Goal: Task Accomplishment & Management: Complete application form

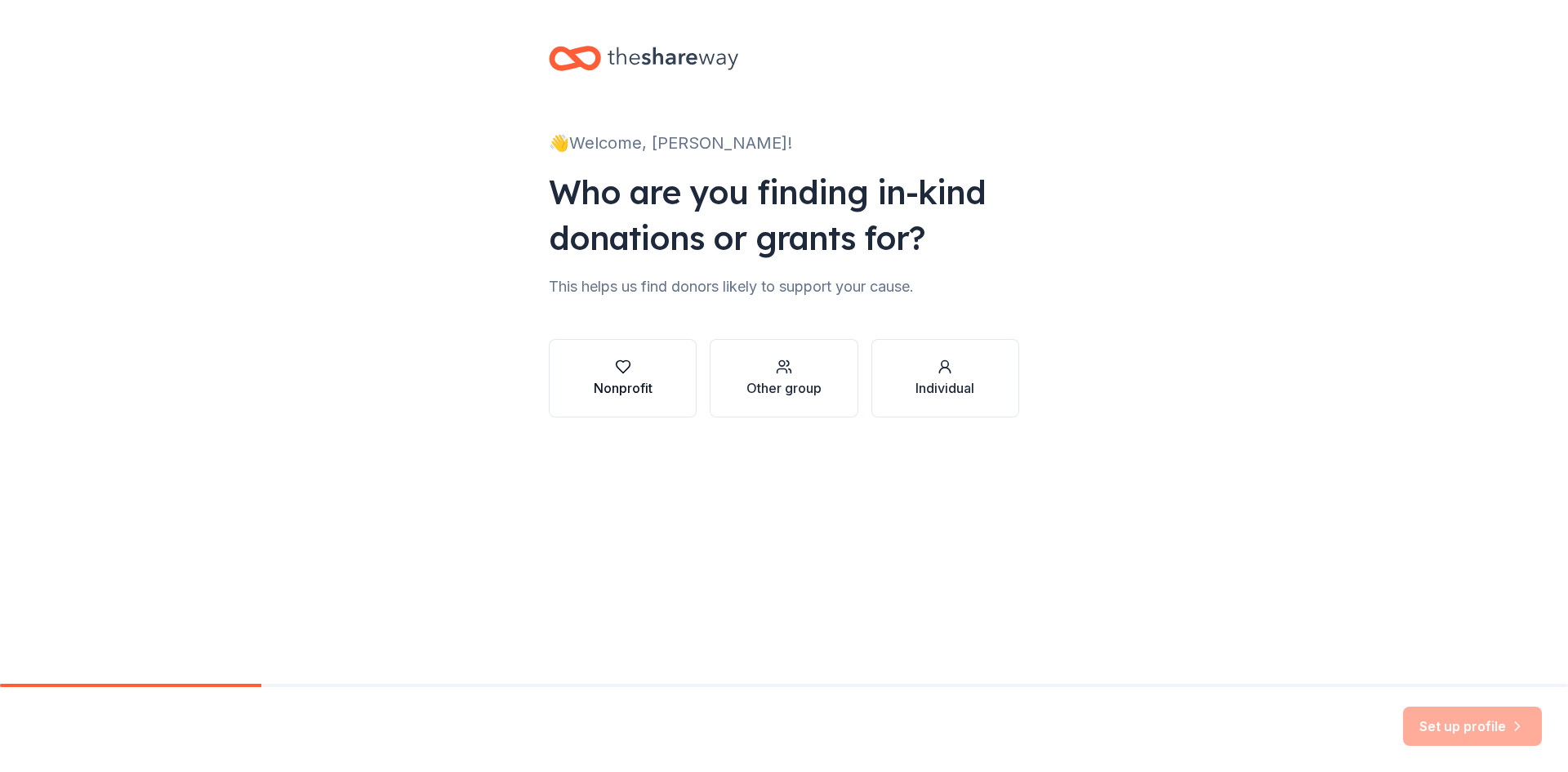
click at [610, 376] on div "Nonprofit" at bounding box center [623, 378] width 58 height 39
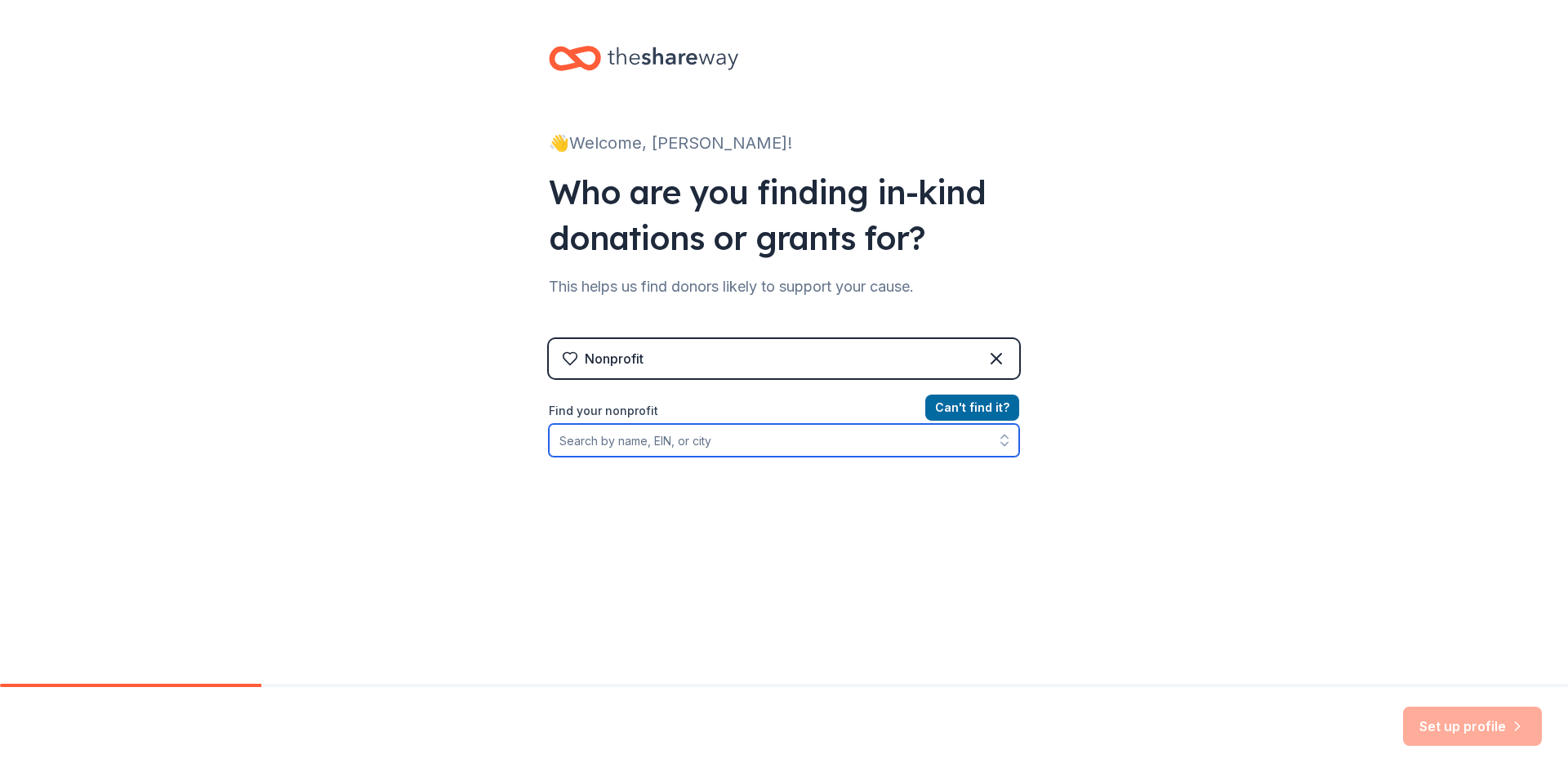
click at [716, 439] on input "Find your nonprofit" at bounding box center [784, 440] width 470 height 33
paste input "To provide an exciting, inspiring environment where children and their families…"
drag, startPoint x: 550, startPoint y: 441, endPoint x: 1054, endPoint y: 475, distance: 505.1
click at [1054, 475] on div "👋 Welcome, [PERSON_NAME]! Who are you finding in-kind donations or grants for? …" at bounding box center [784, 348] width 1568 height 698
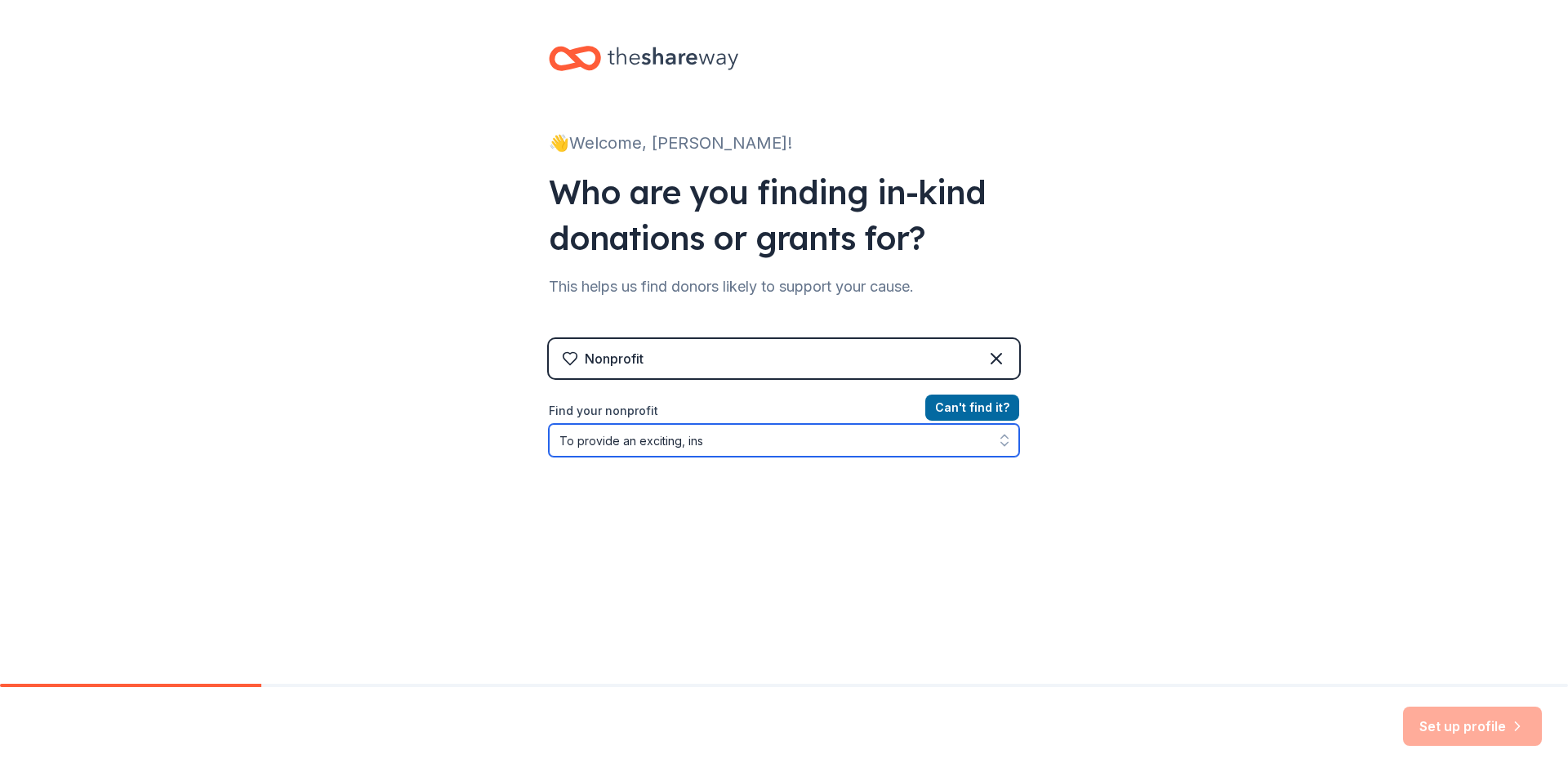
scroll to position [0, 0]
type input "T"
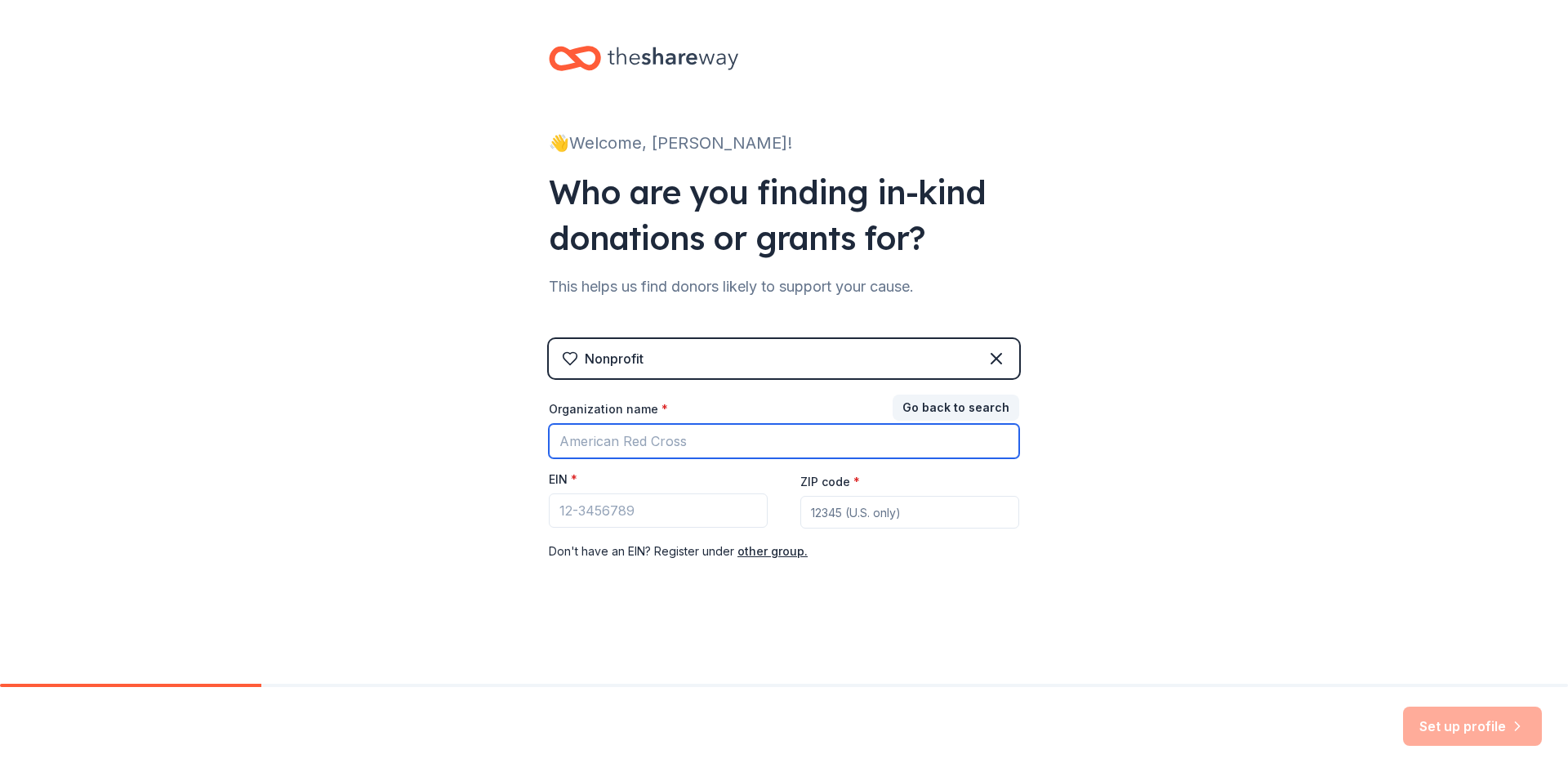
click at [677, 448] on input "Organization name *" at bounding box center [784, 440] width 470 height 34
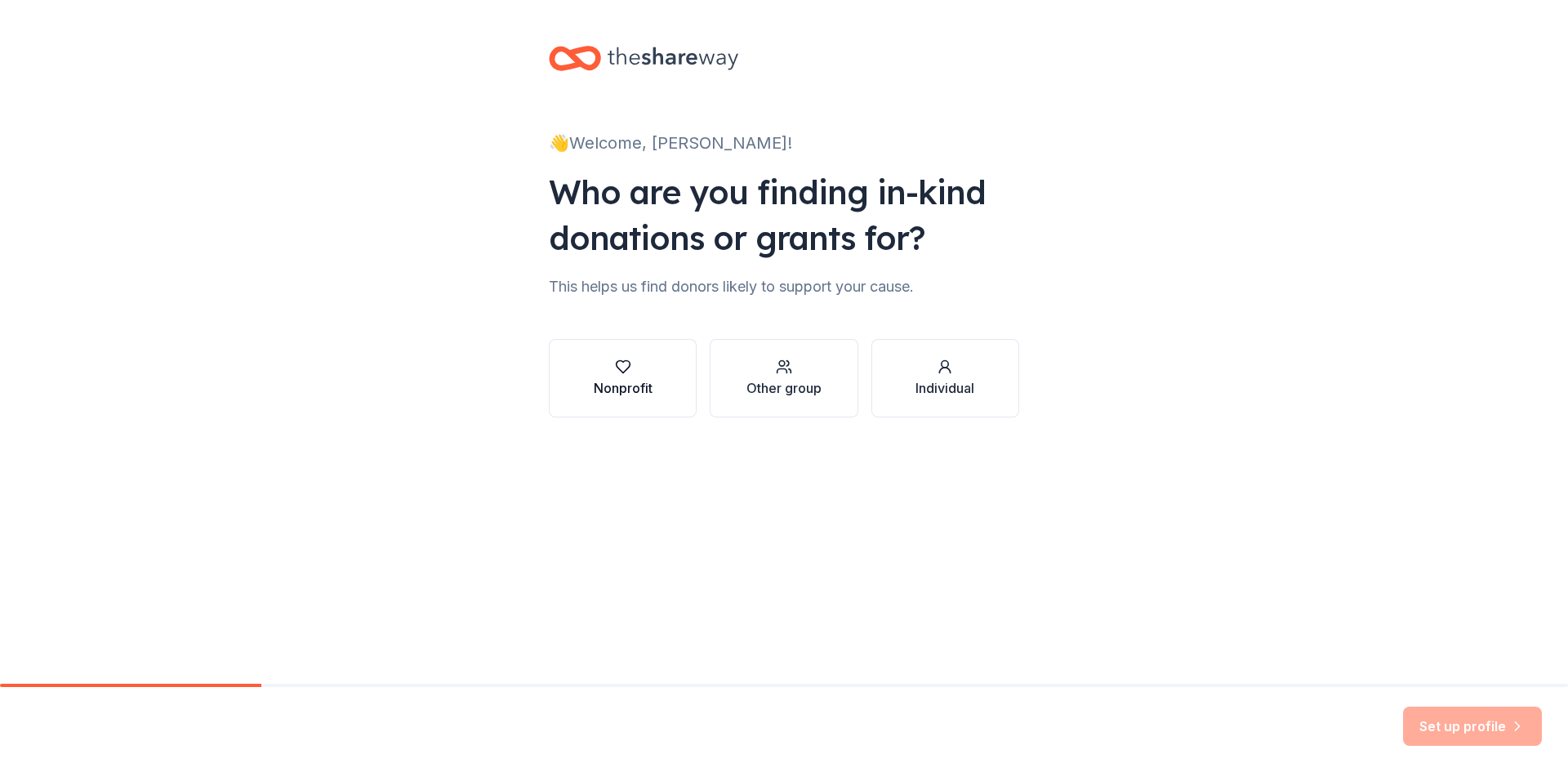
click at [627, 378] on div "Nonprofit" at bounding box center [623, 388] width 58 height 19
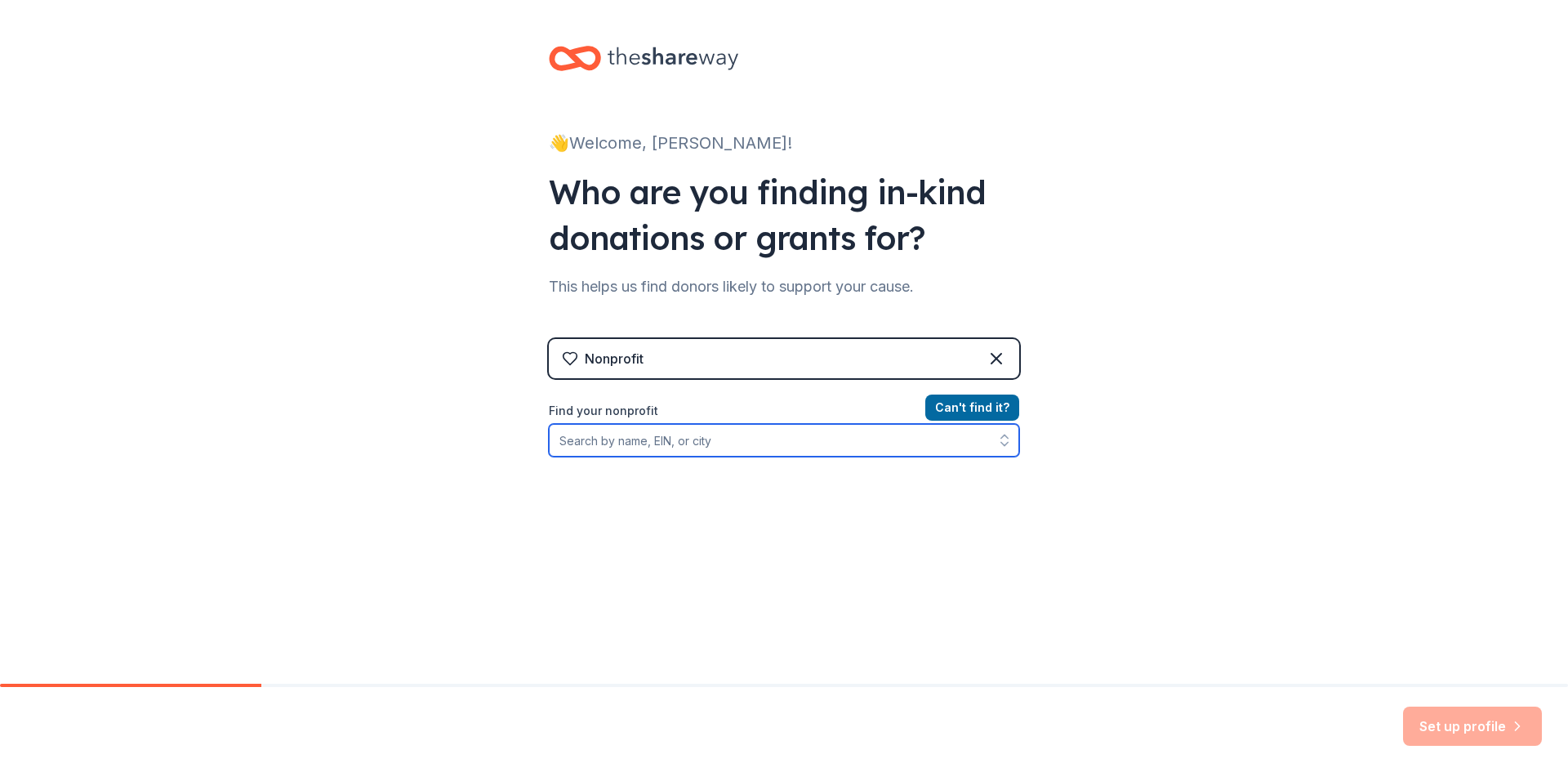
click at [632, 441] on input "Find your nonprofit" at bounding box center [784, 440] width 470 height 33
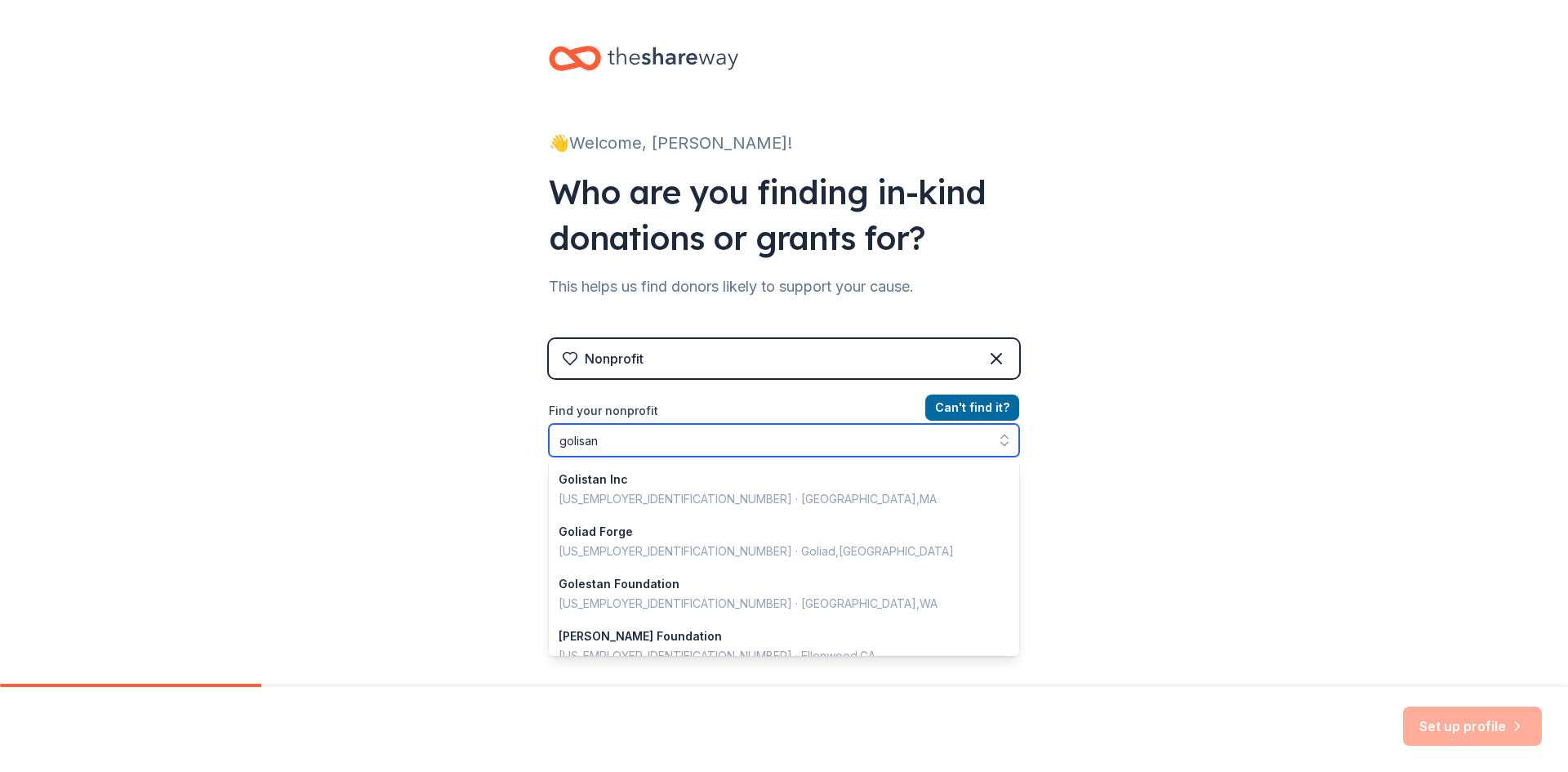
type input "golisano"
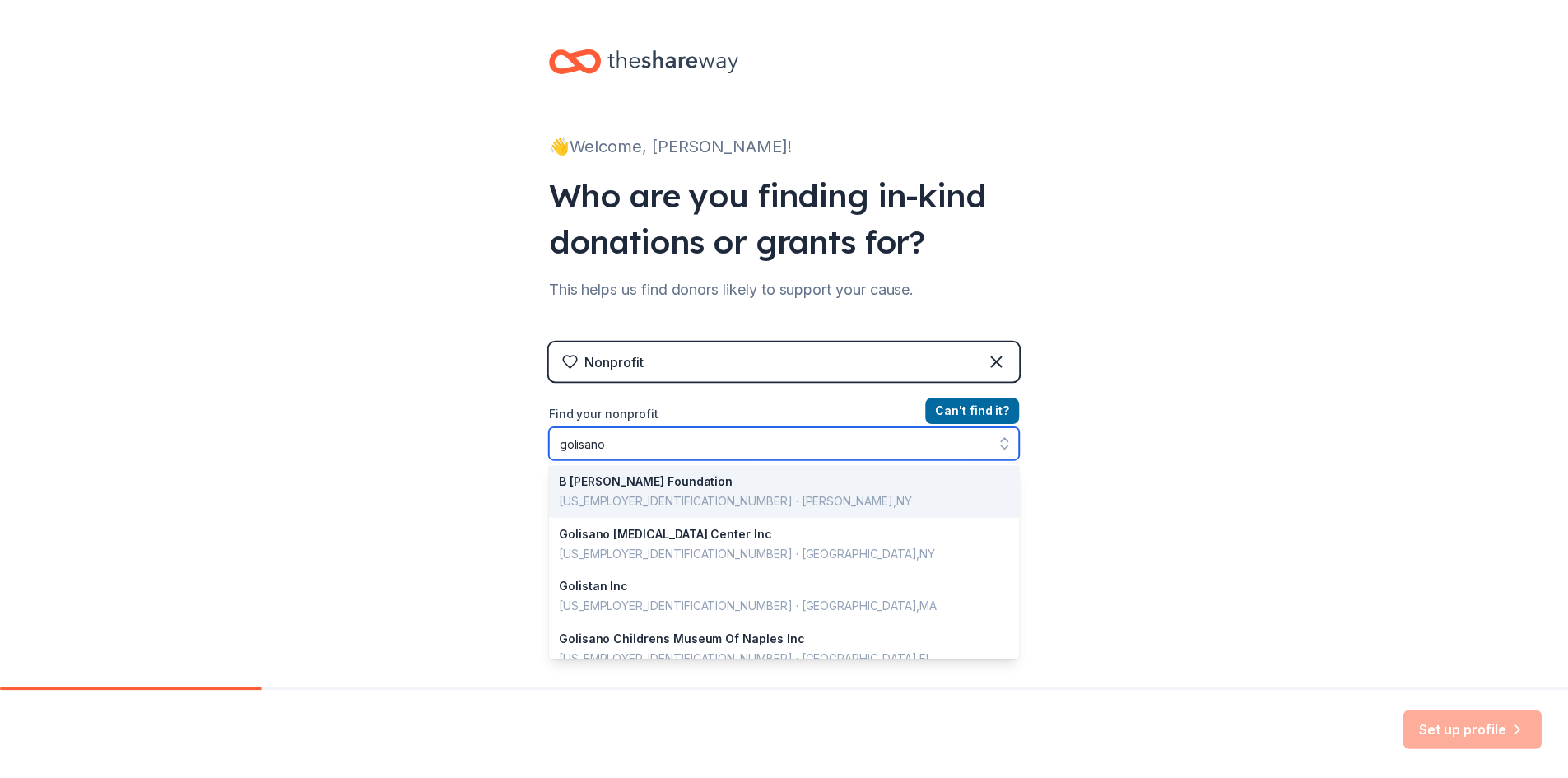
scroll to position [82, 0]
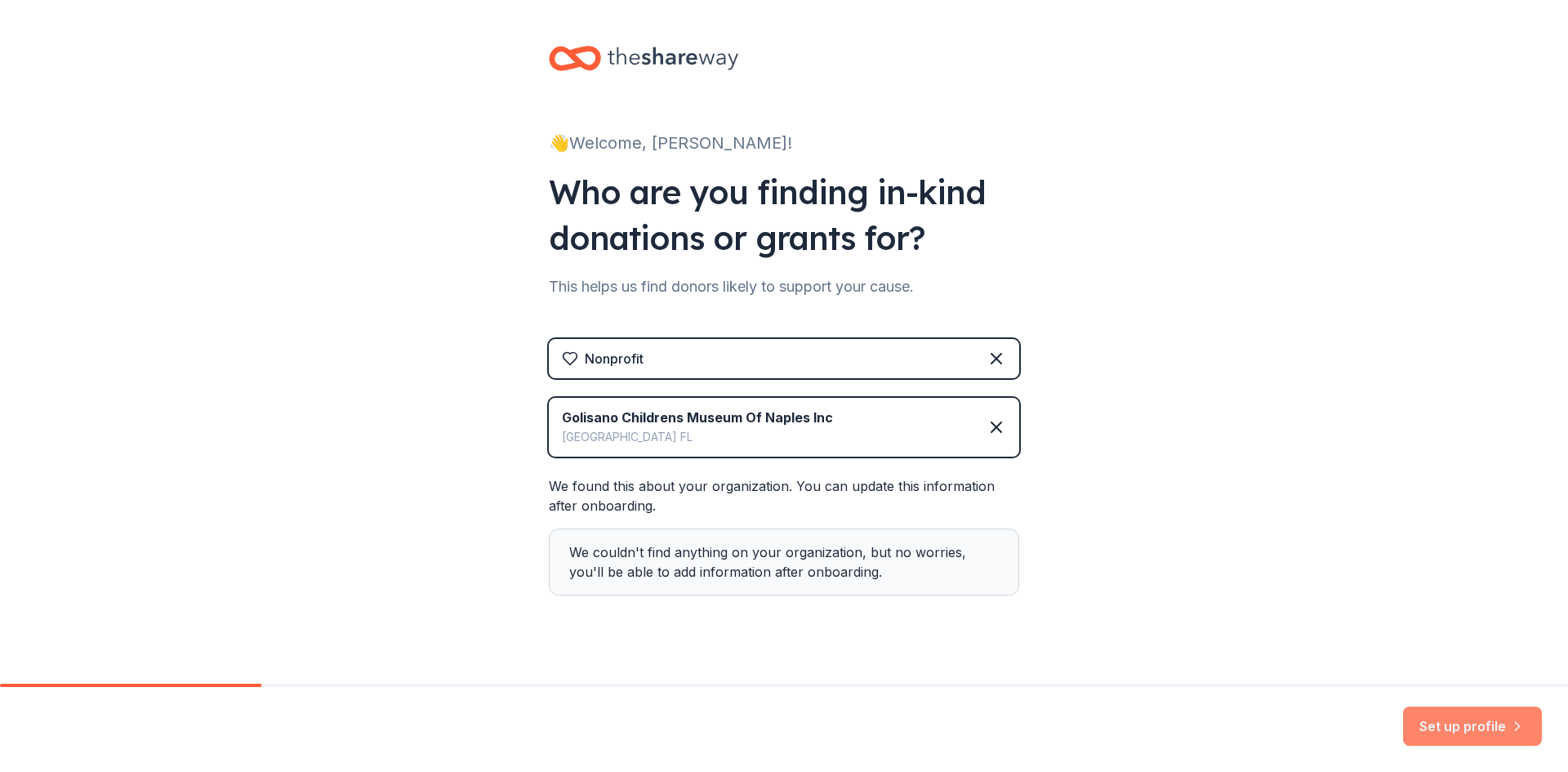
click at [1472, 730] on button "Set up profile" at bounding box center [1472, 726] width 139 height 39
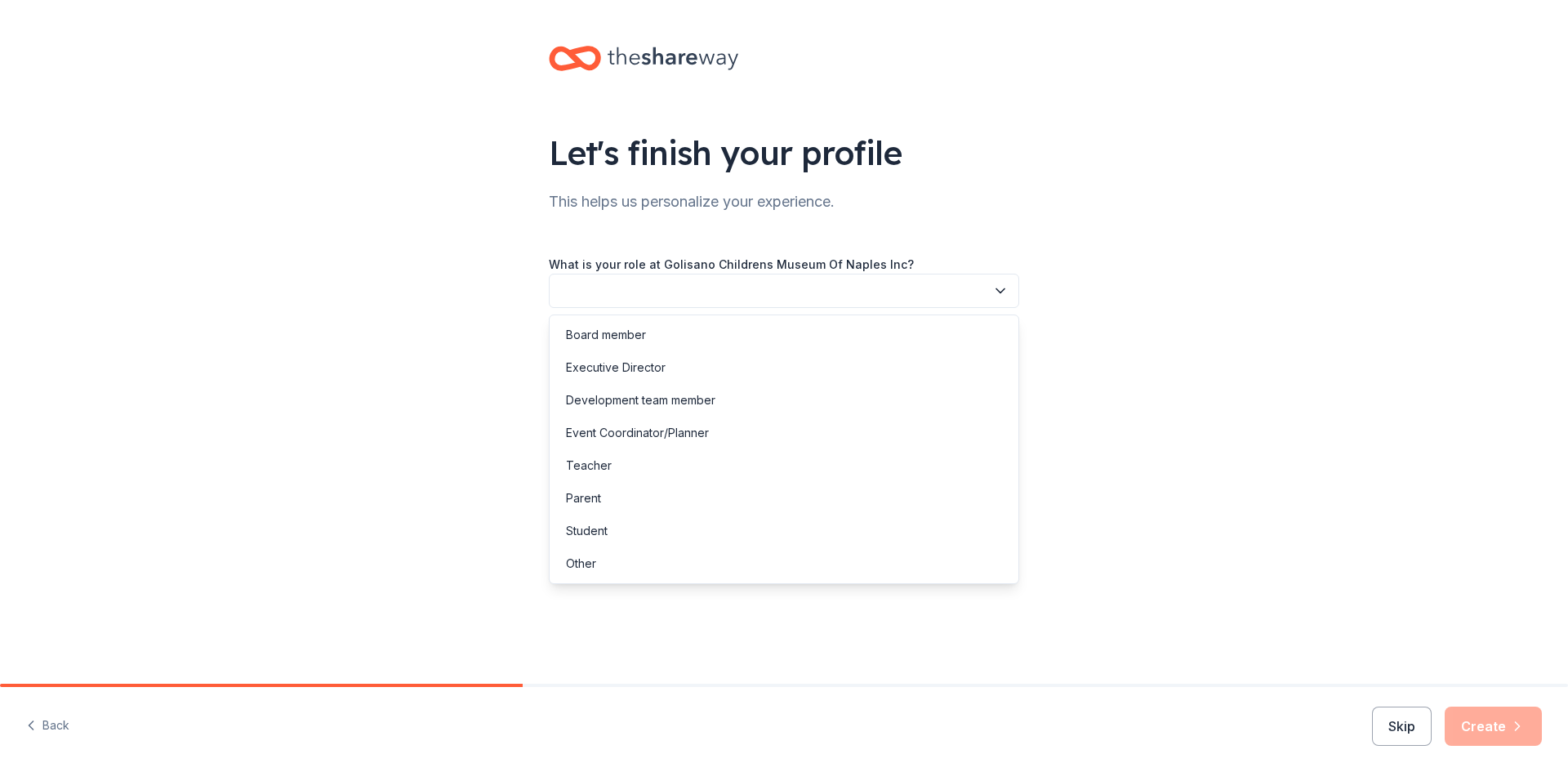
click at [835, 295] on button "button" at bounding box center [784, 290] width 470 height 34
click at [681, 551] on div "Other" at bounding box center [784, 563] width 463 height 33
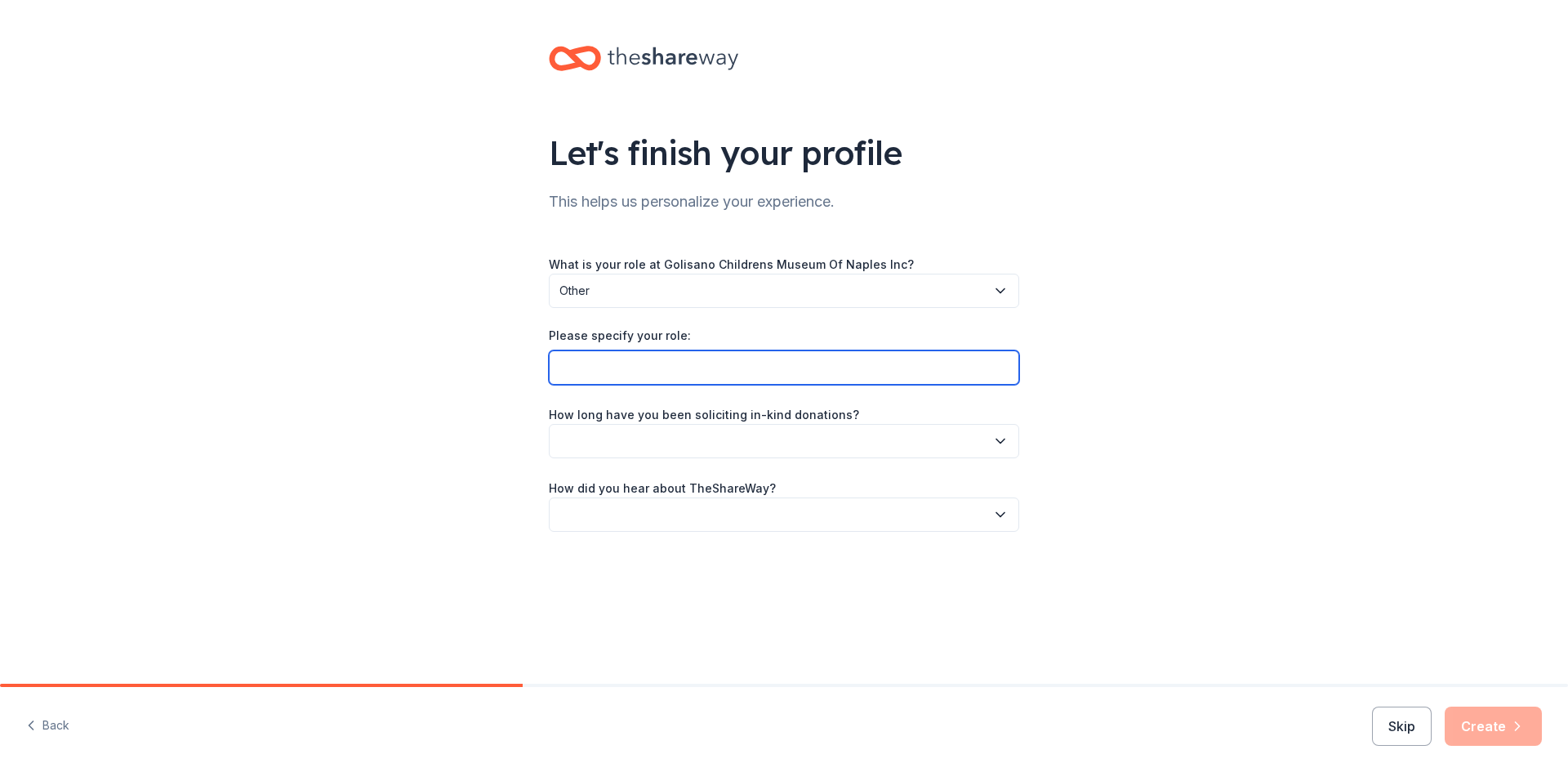
click at [671, 368] on input "Please specify your role:" at bounding box center [784, 367] width 470 height 34
type input "Director of ELC"
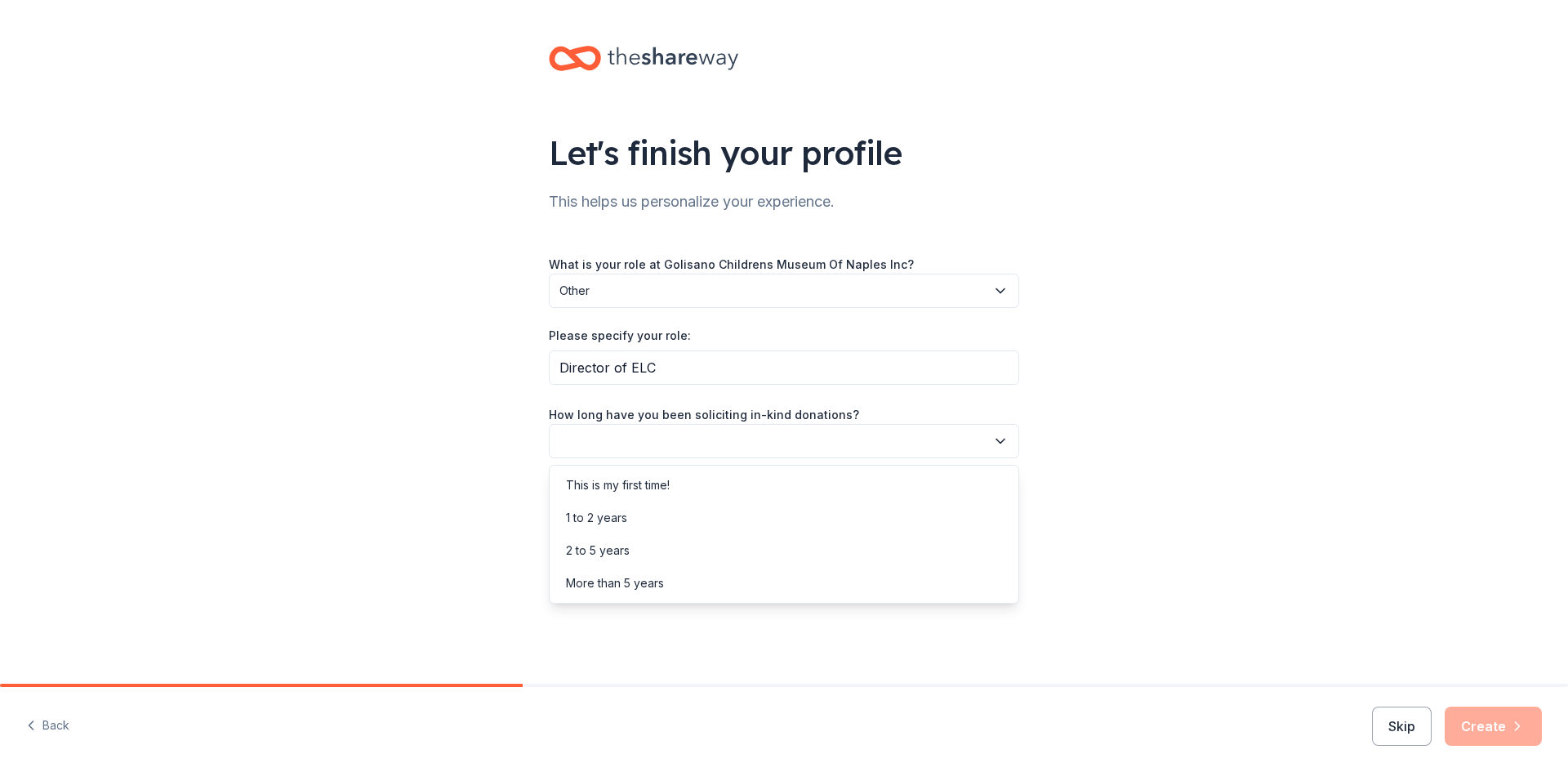
click at [726, 440] on button "button" at bounding box center [784, 440] width 470 height 34
click at [701, 525] on div "1 to 2 years" at bounding box center [784, 517] width 463 height 33
click at [757, 459] on div "What is your role at Golisano Childrens Museum Of Naples Inc? Other Please spec…" at bounding box center [784, 393] width 470 height 278
click at [716, 549] on div "2 to 5 years" at bounding box center [784, 550] width 463 height 33
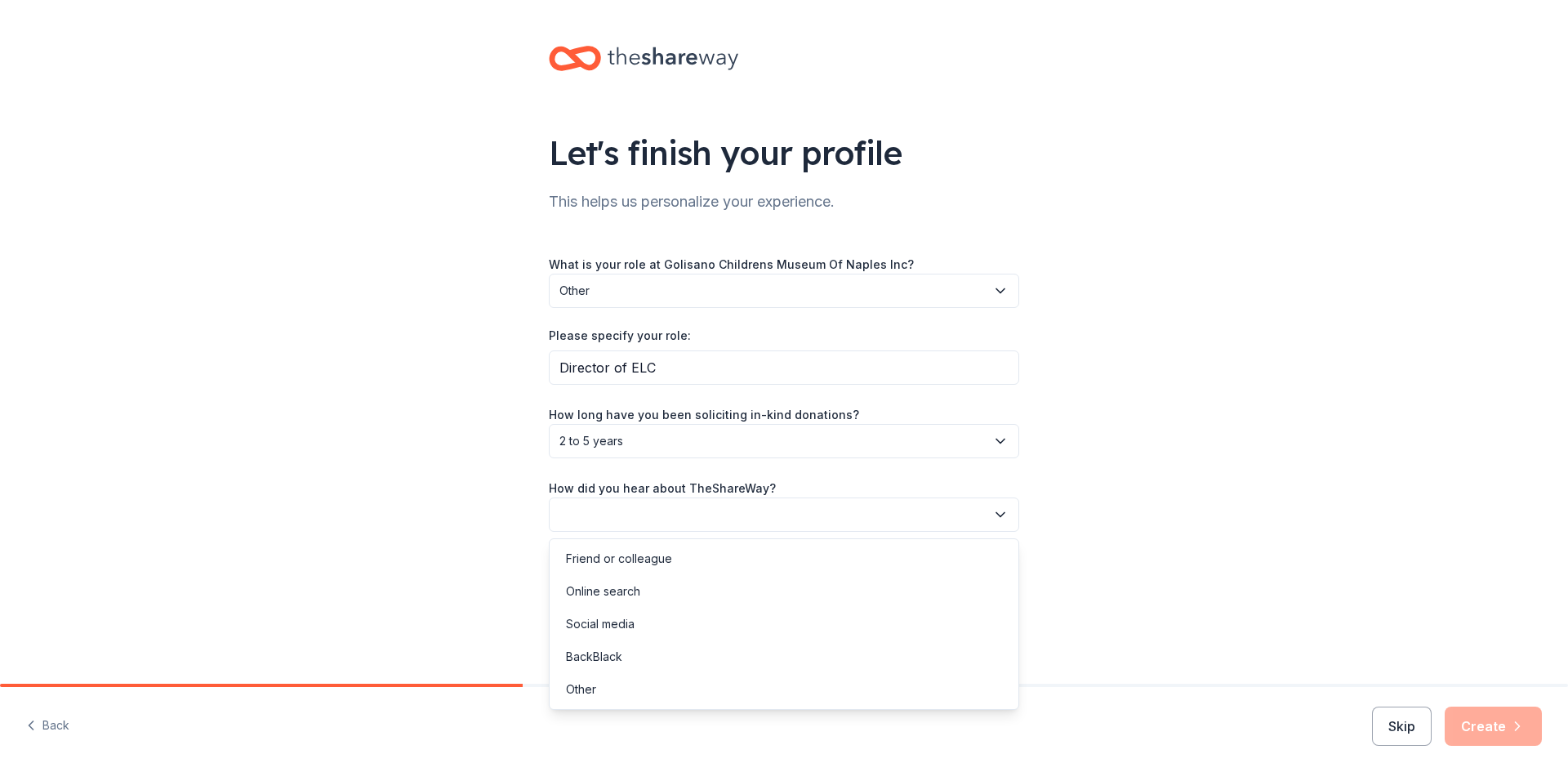
click at [793, 521] on button "button" at bounding box center [784, 514] width 470 height 34
click at [716, 578] on div "Online search" at bounding box center [784, 591] width 463 height 33
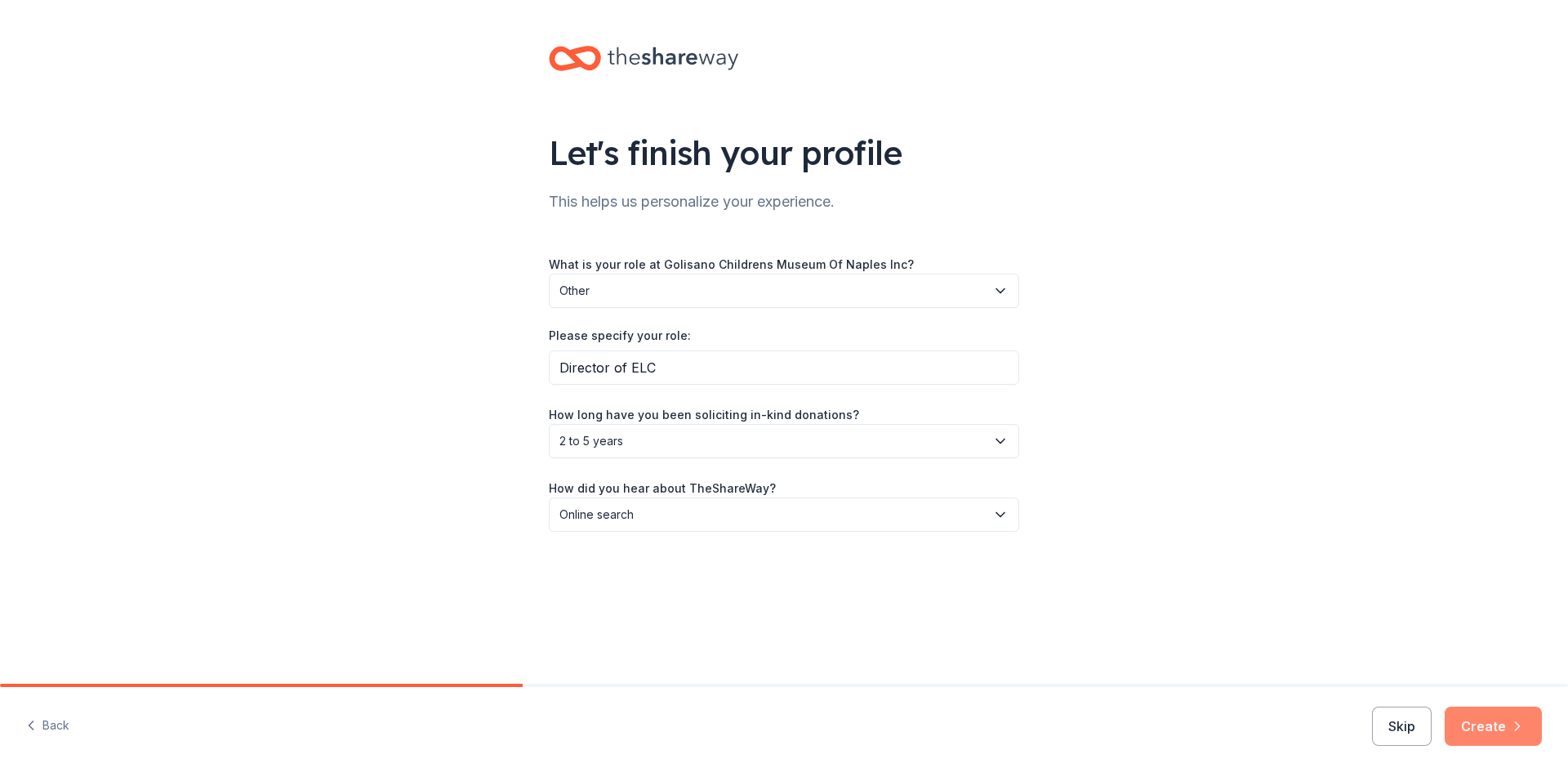
click at [1492, 730] on button "Create" at bounding box center [1493, 726] width 97 height 39
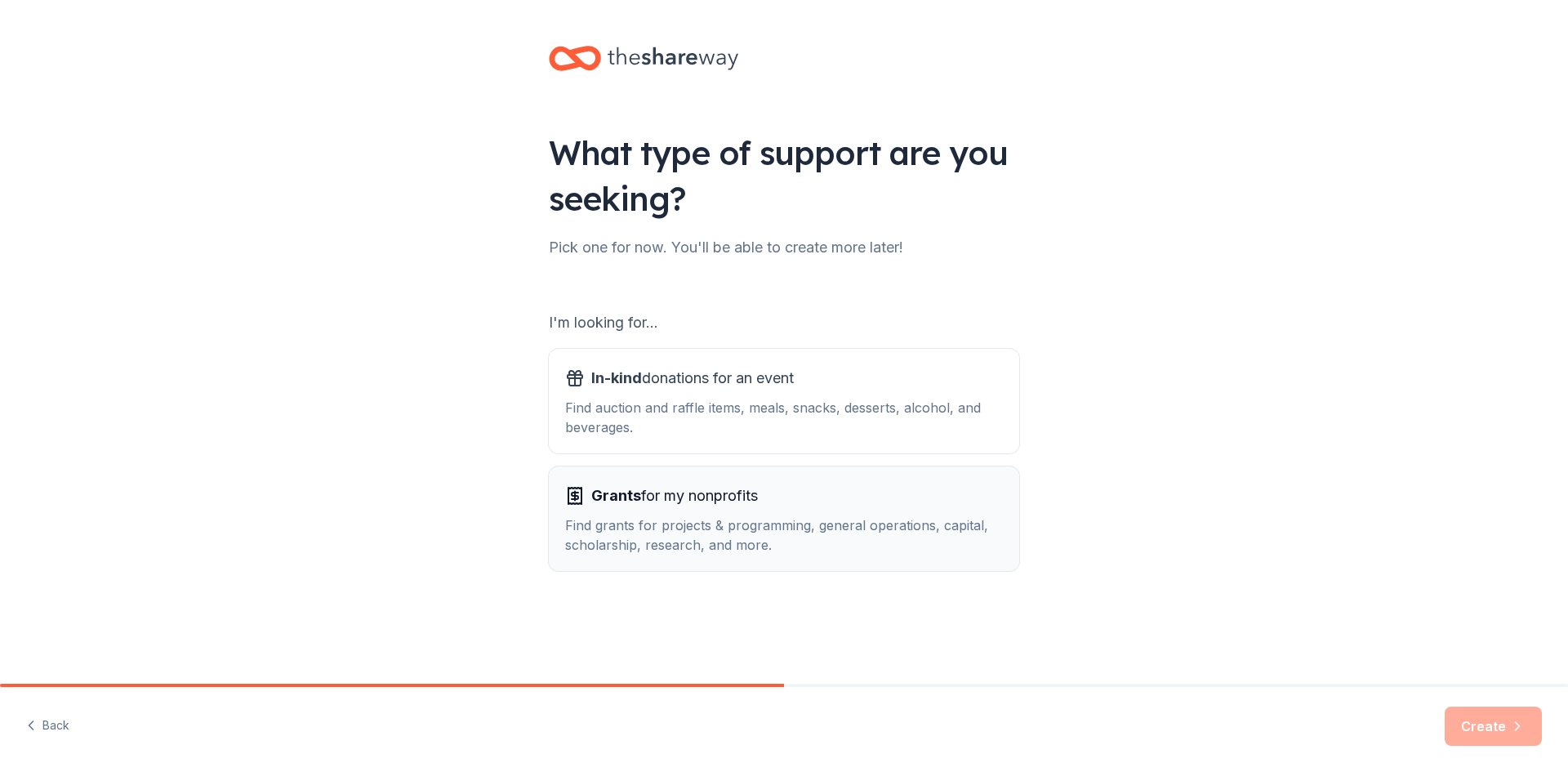
click at [826, 530] on div "Find grants for projects & programming, general operations, capital, scholarshi…" at bounding box center [784, 535] width 438 height 39
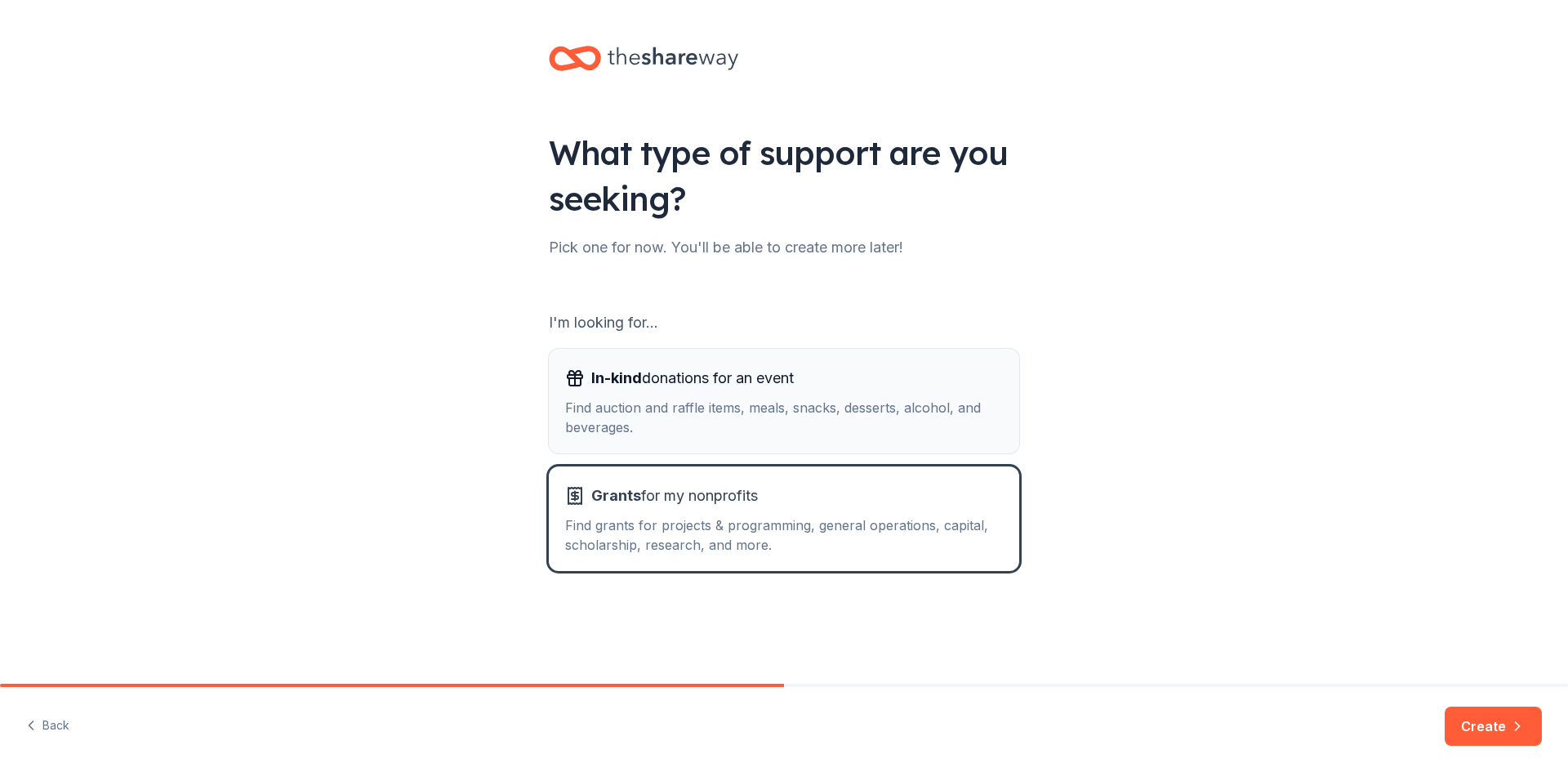
click at [851, 425] on div "Find auction and raffle items, meals, snacks, desserts, alcohol, and beverages." at bounding box center [784, 417] width 438 height 39
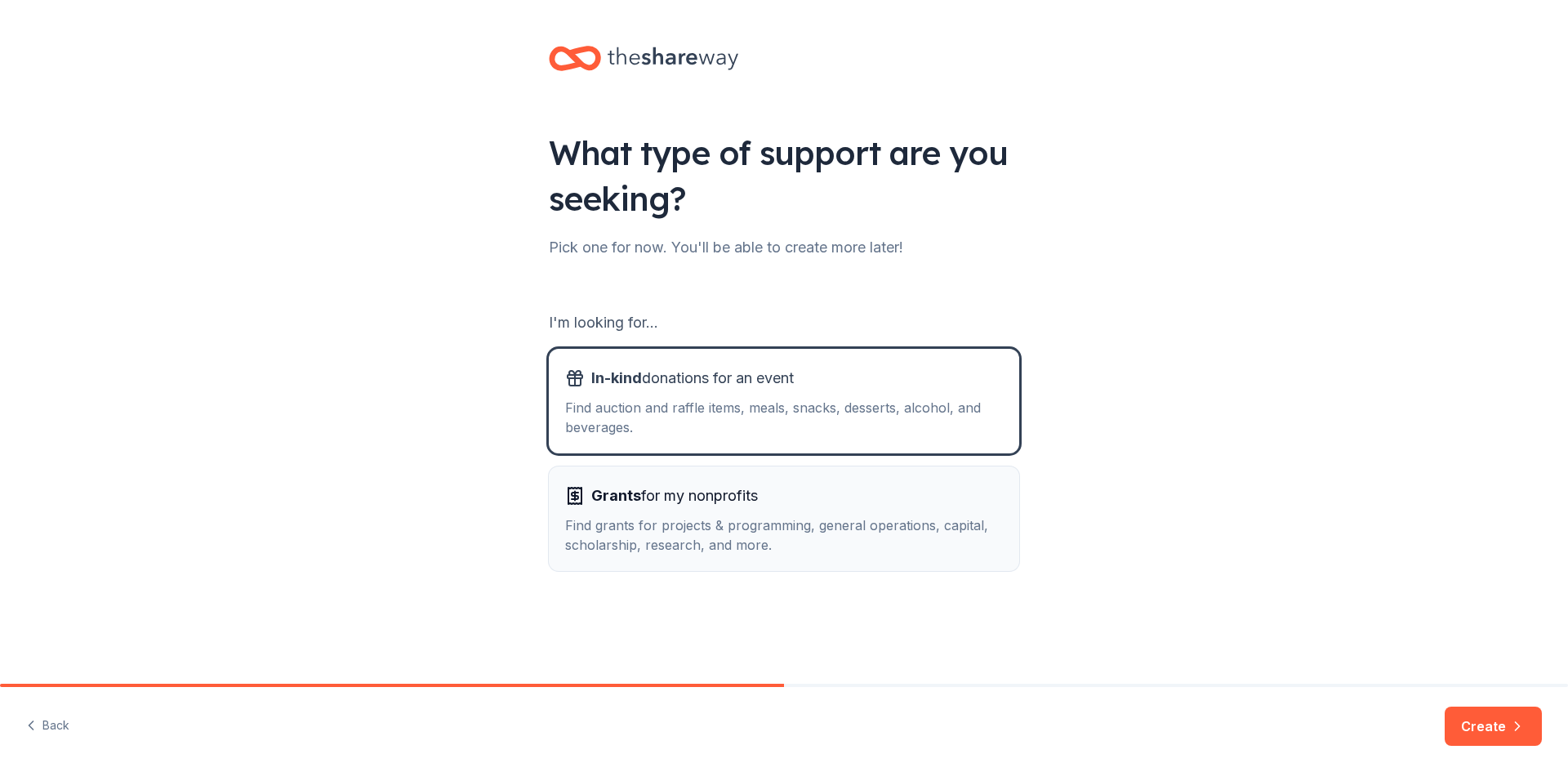
click at [855, 516] on div "Find grants for projects & programming, general operations, capital, scholarshi…" at bounding box center [784, 535] width 438 height 39
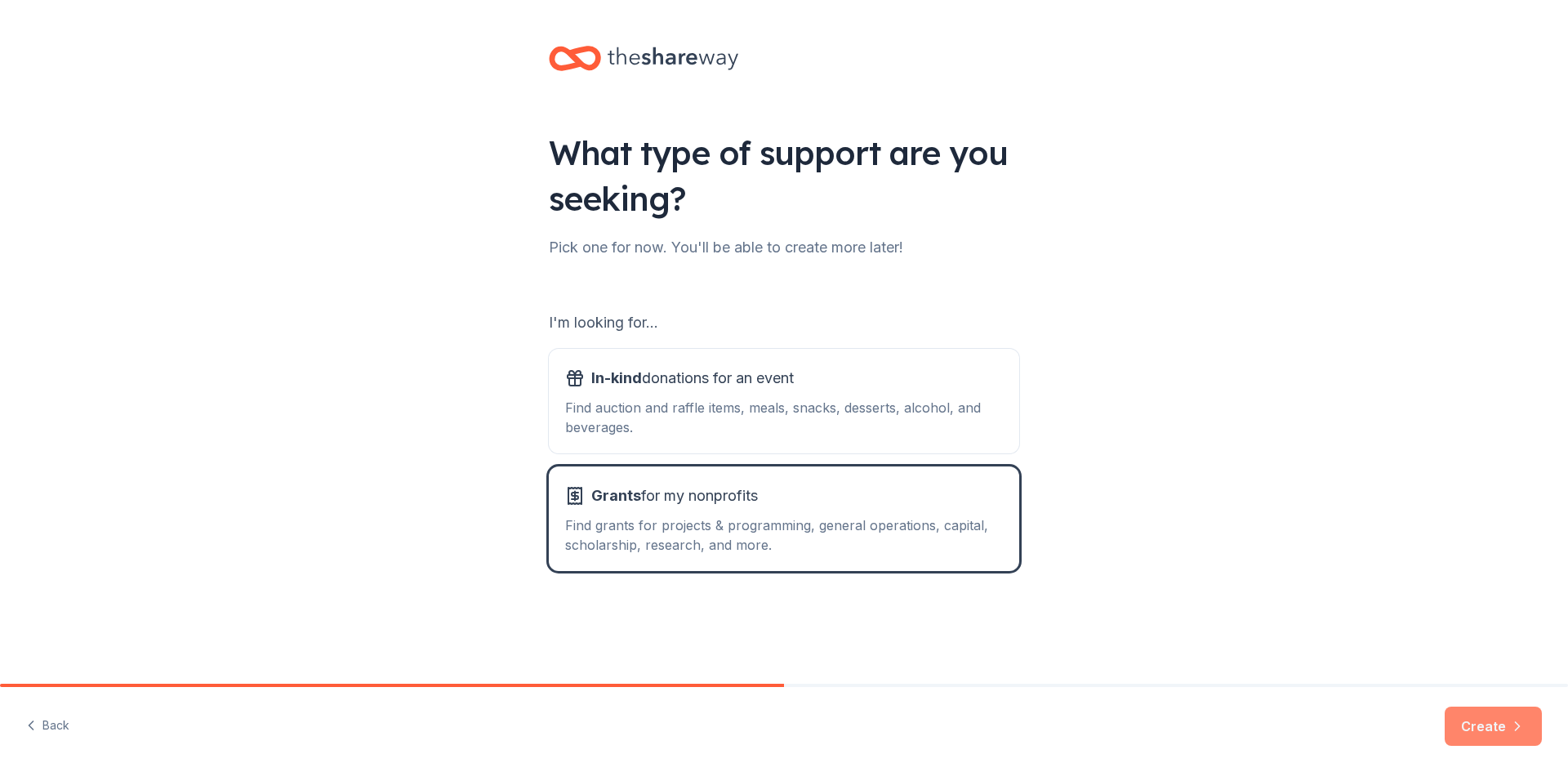
click at [1473, 721] on button "Create" at bounding box center [1493, 726] width 97 height 39
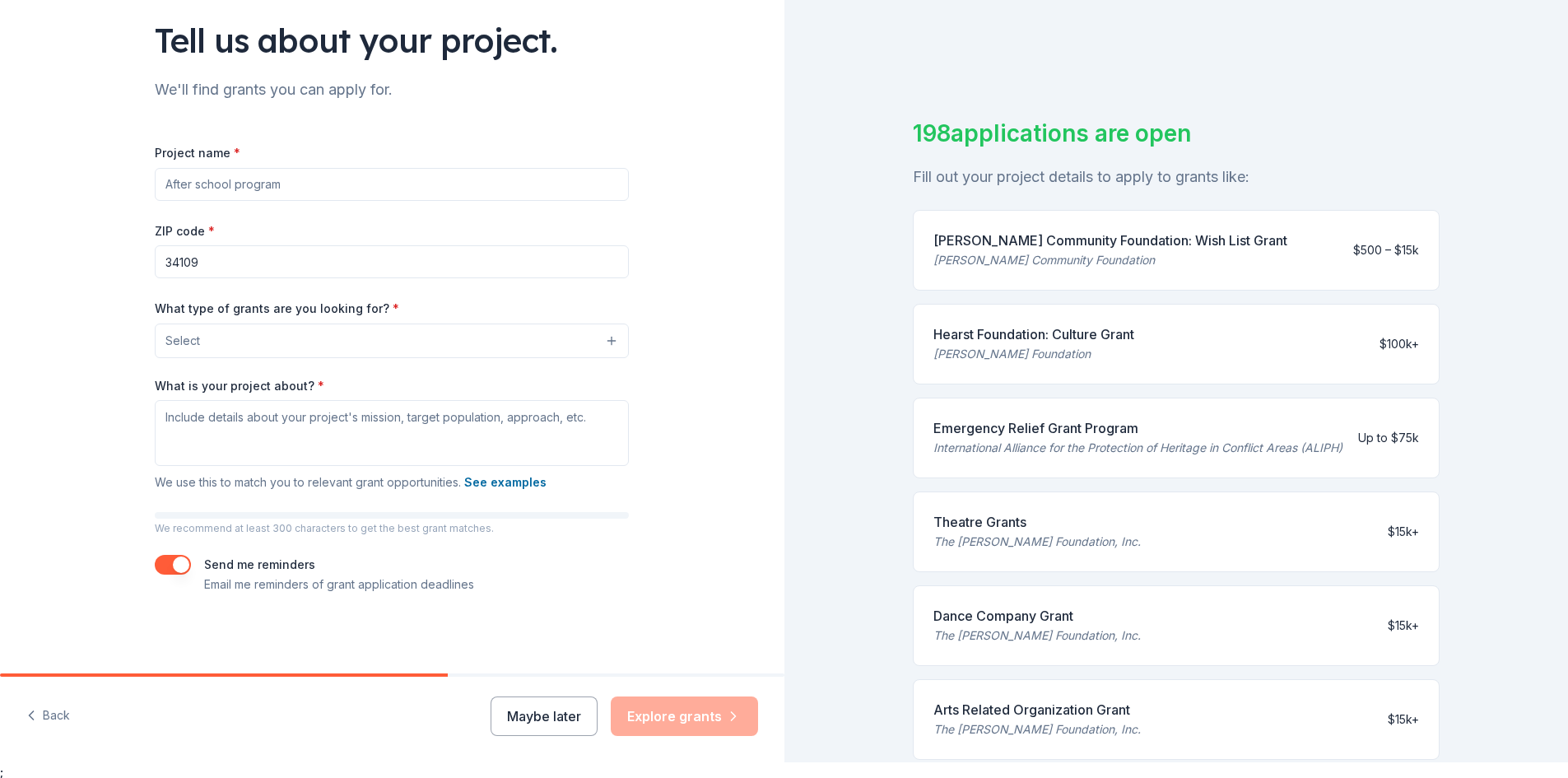
scroll to position [20, 0]
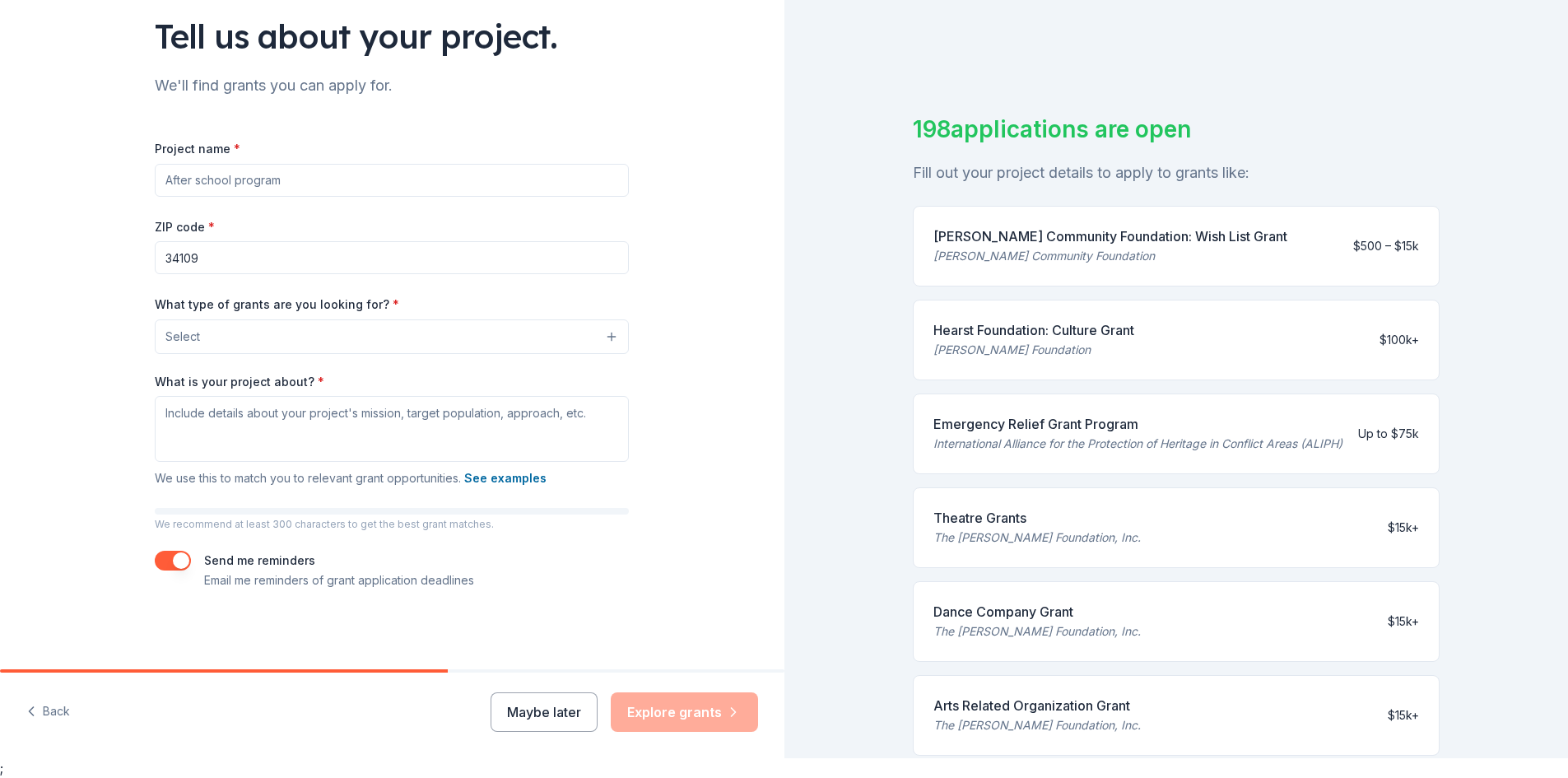
click at [545, 717] on button "Maybe later" at bounding box center [544, 712] width 107 height 39
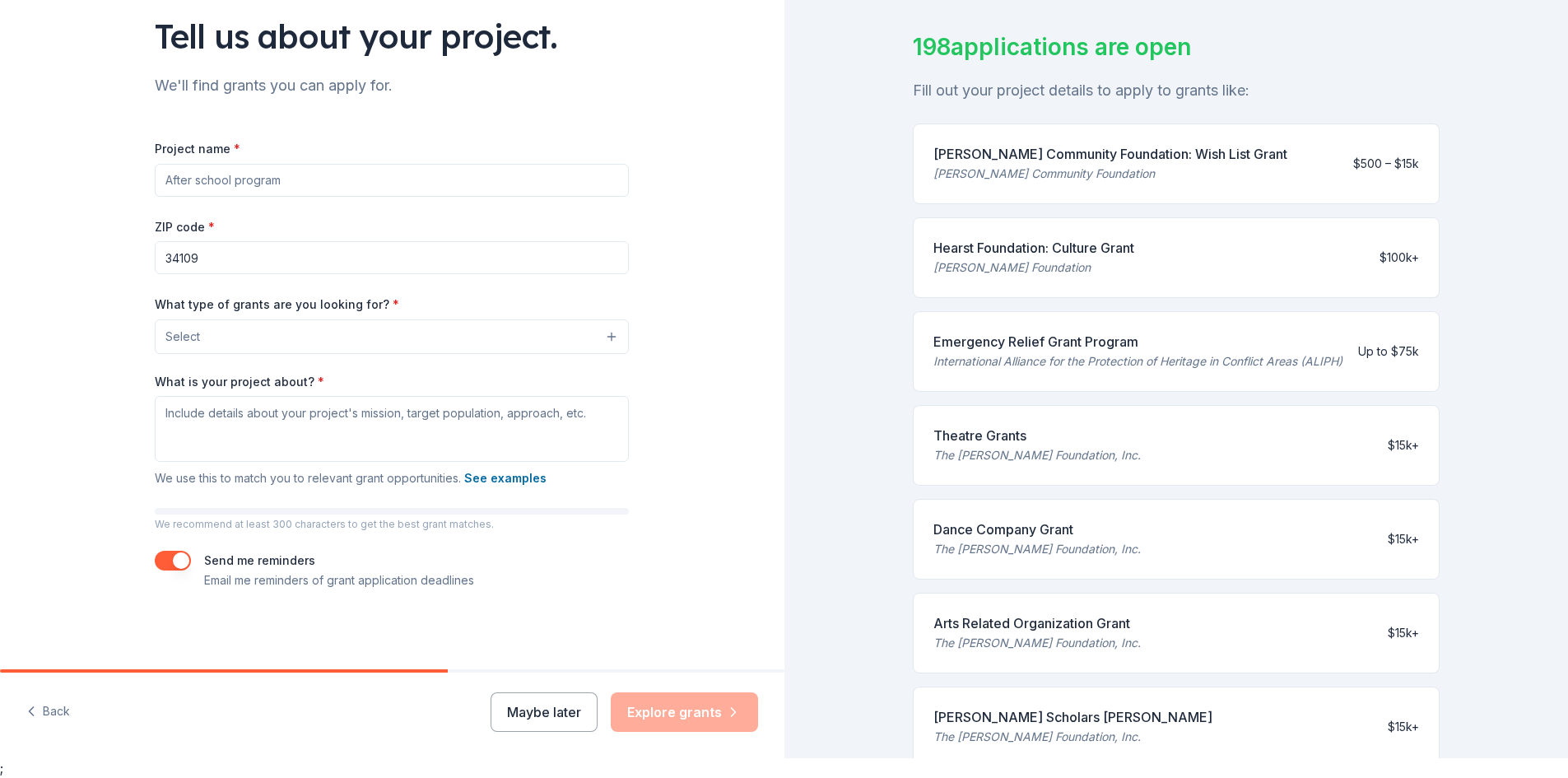
scroll to position [165, 0]
